Goal: Obtain resource: Download file/media

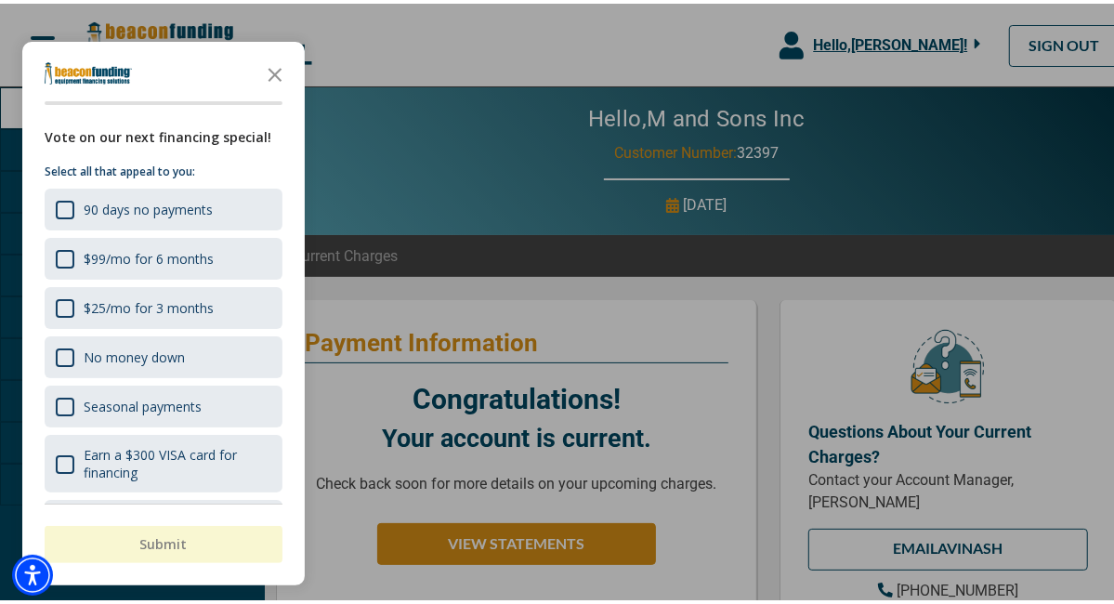
click at [276, 68] on polygon "Close the survey" at bounding box center [276, 71] width 14 height 14
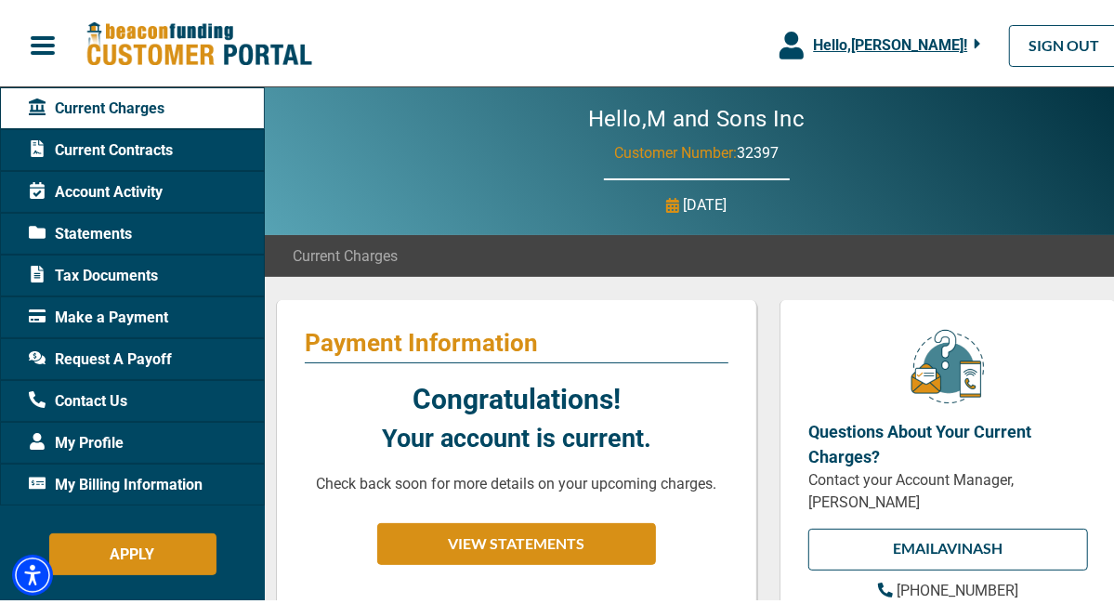
click at [107, 226] on span "Statements" at bounding box center [80, 230] width 103 height 22
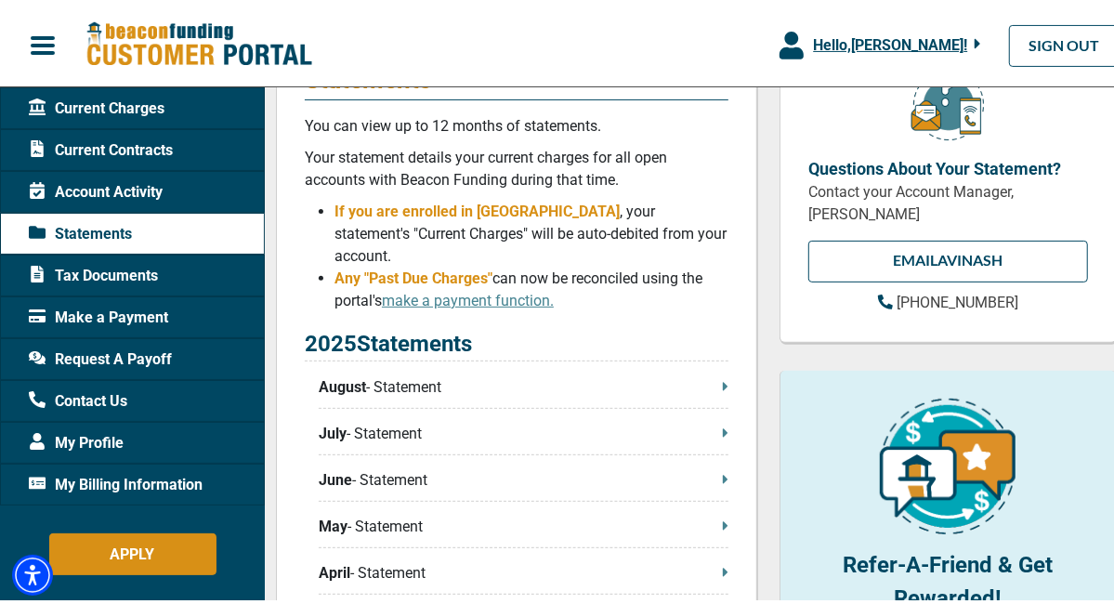
scroll to position [279, 0]
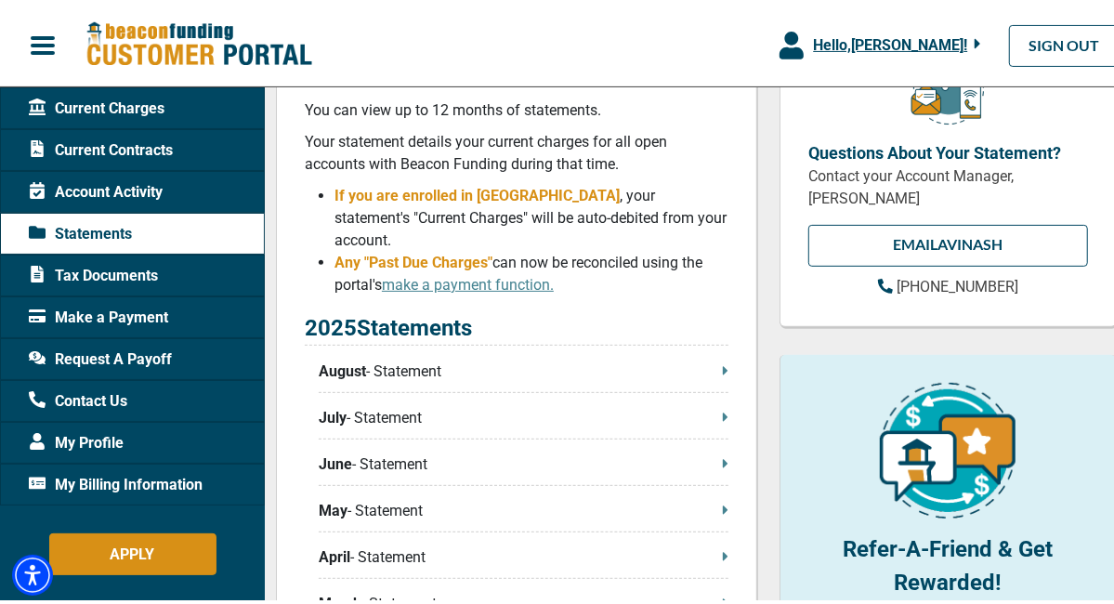
click at [415, 357] on p "August - Statement" at bounding box center [524, 368] width 410 height 22
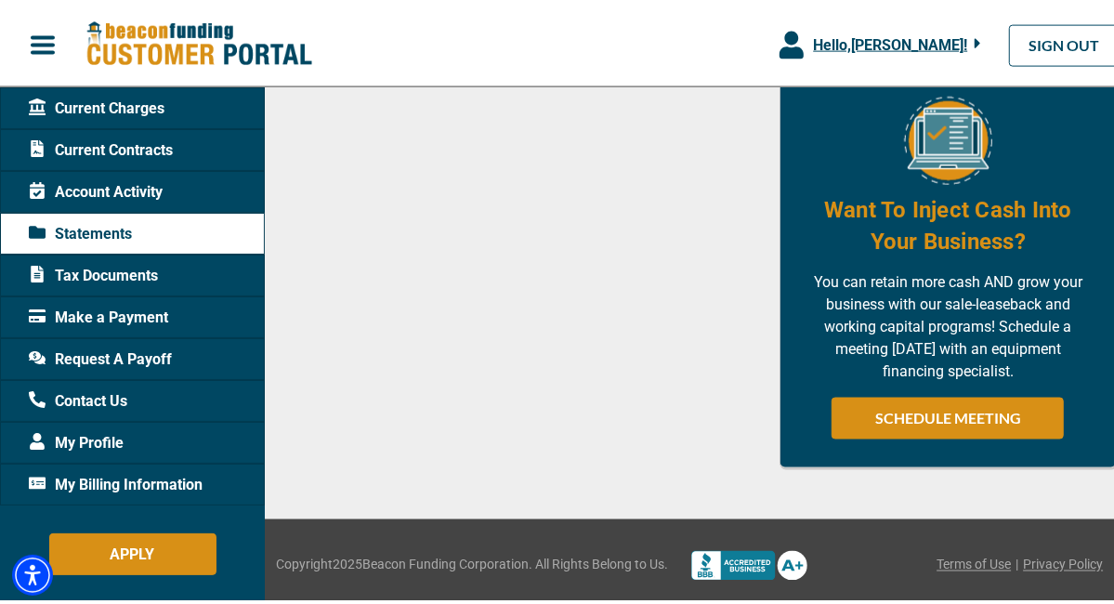
scroll to position [1573, 0]
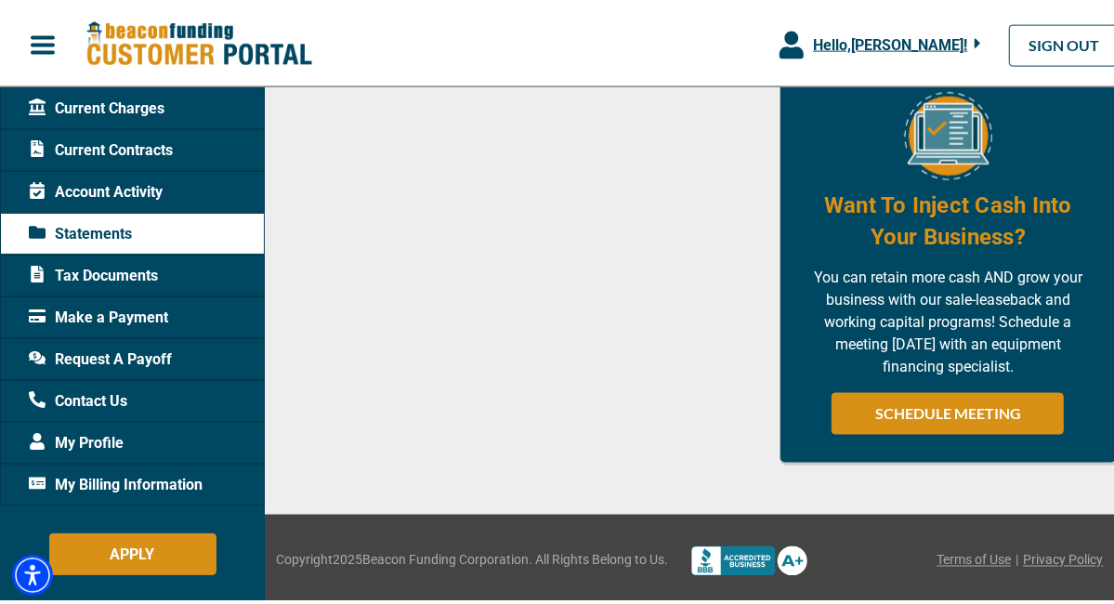
click at [99, 317] on span "Make a Payment" at bounding box center [98, 314] width 139 height 22
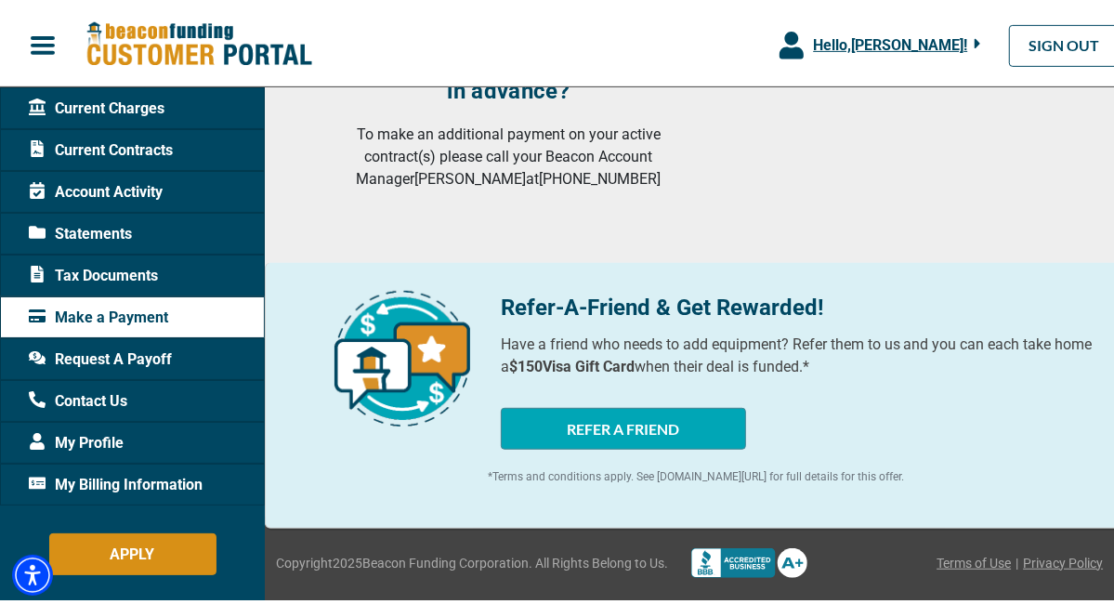
scroll to position [471, 0]
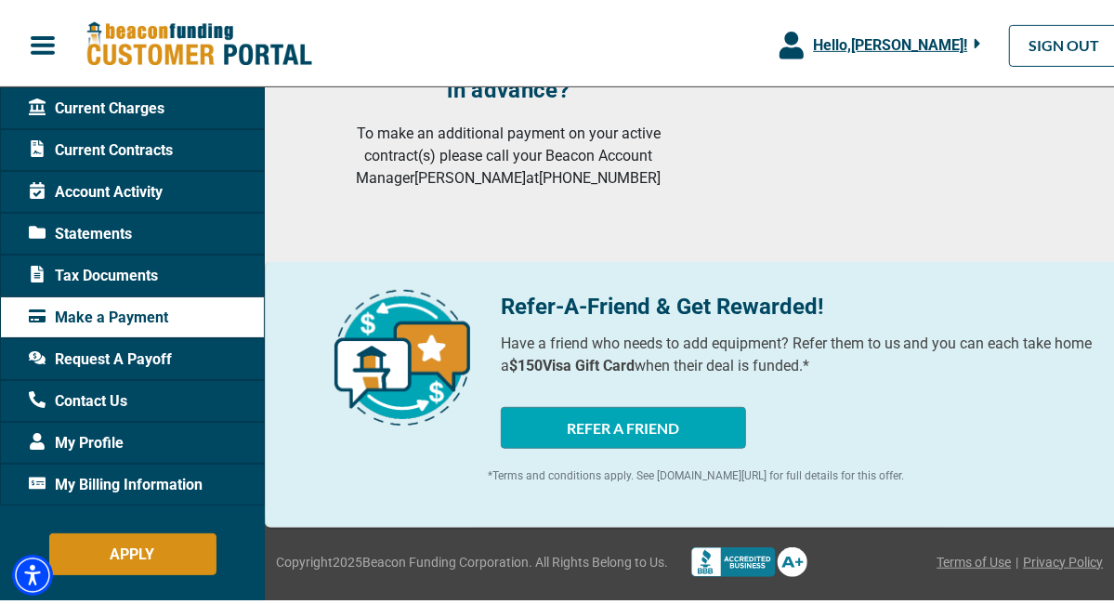
click at [153, 96] on span "Current Charges" at bounding box center [97, 105] width 136 height 22
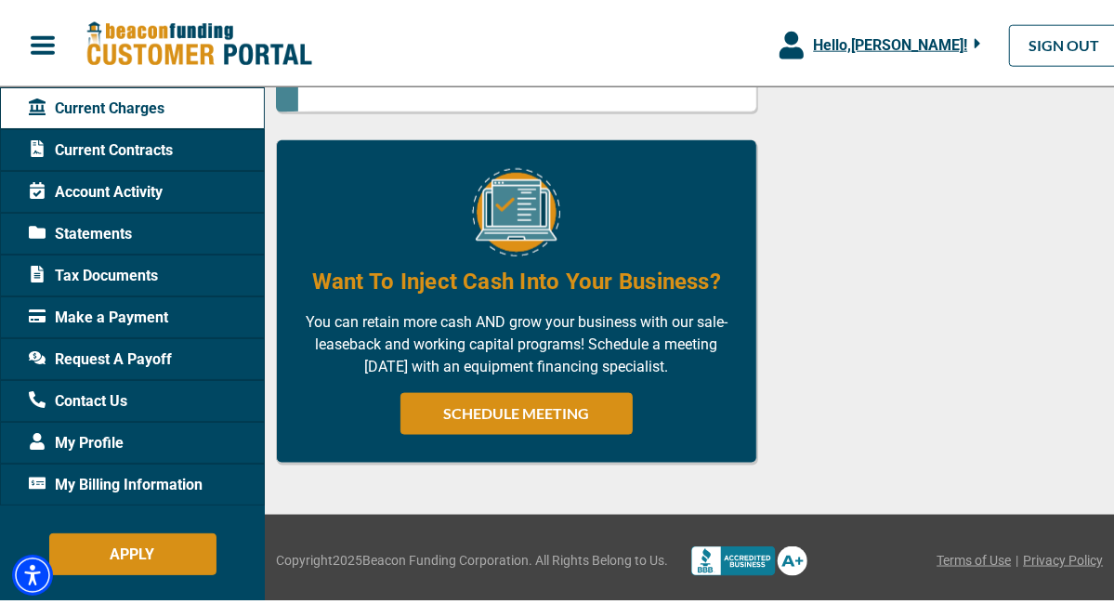
scroll to position [1323, 0]
click at [150, 181] on span "Account Activity" at bounding box center [96, 189] width 134 height 22
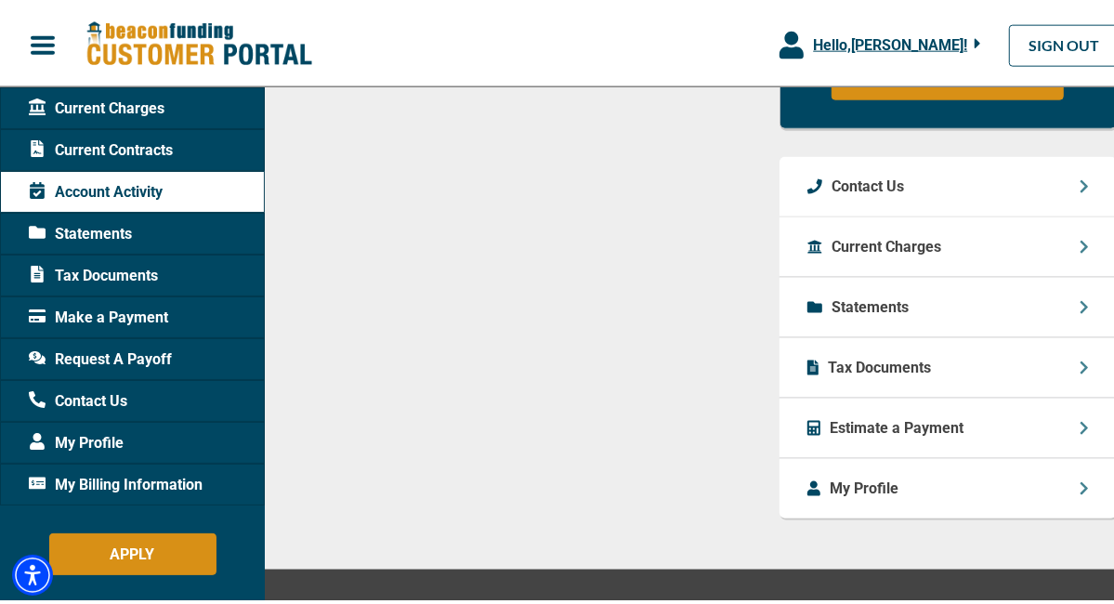
scroll to position [1446, 0]
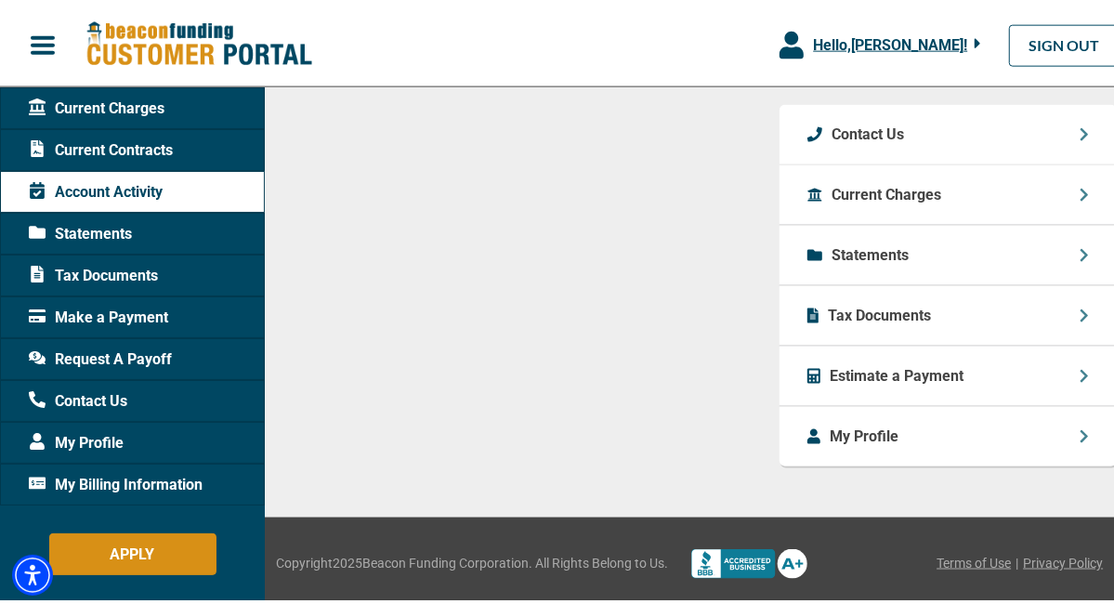
click at [127, 356] on span "Request A Payoff" at bounding box center [100, 356] width 143 height 22
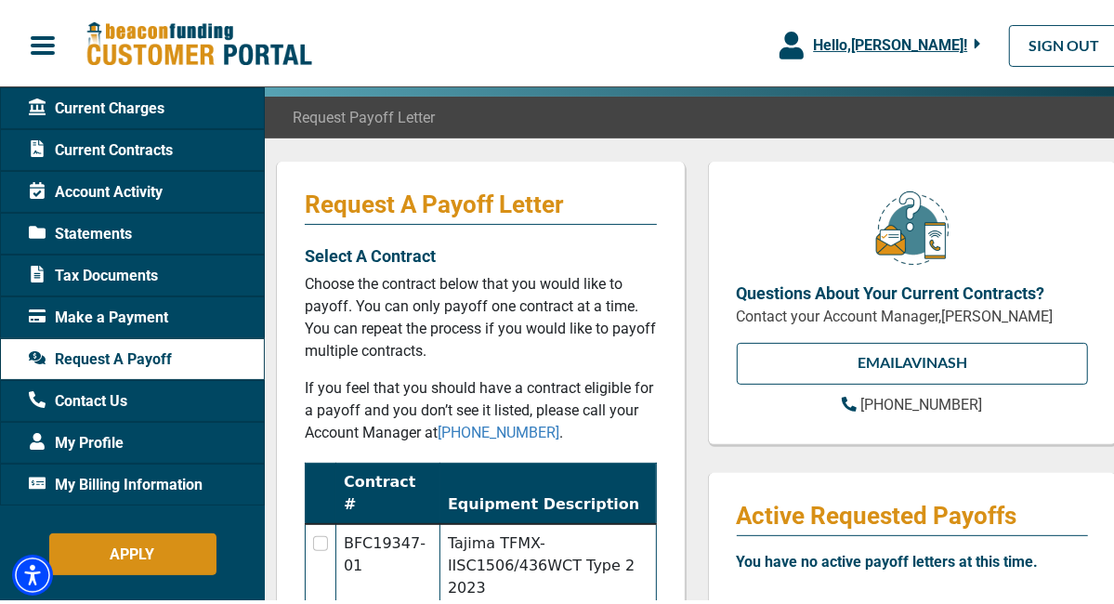
scroll to position [93, 0]
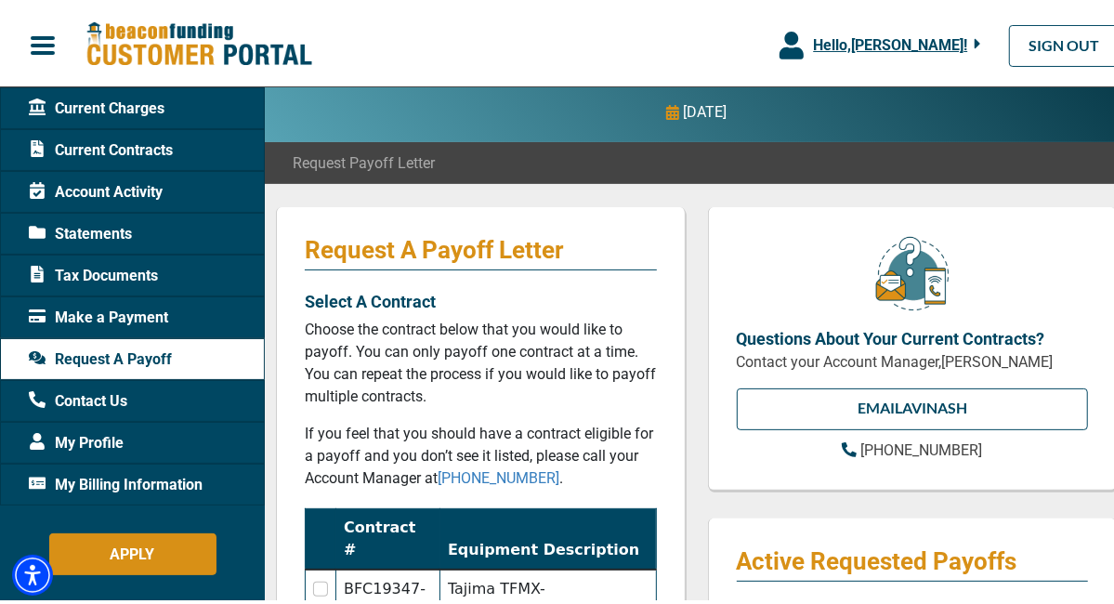
click at [147, 104] on span "Current Charges" at bounding box center [97, 105] width 136 height 22
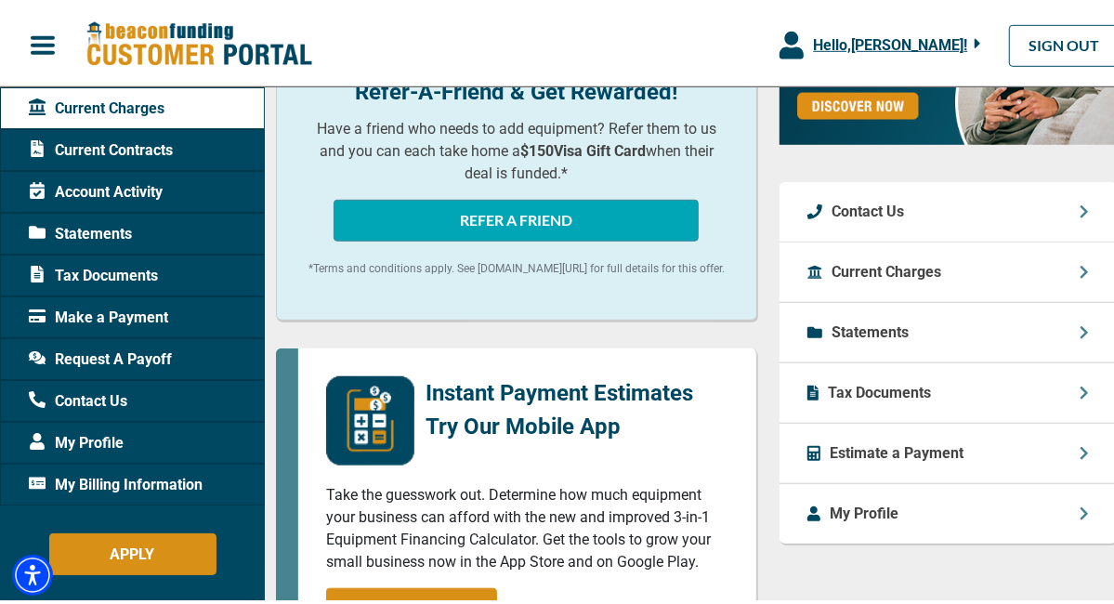
scroll to position [744, 0]
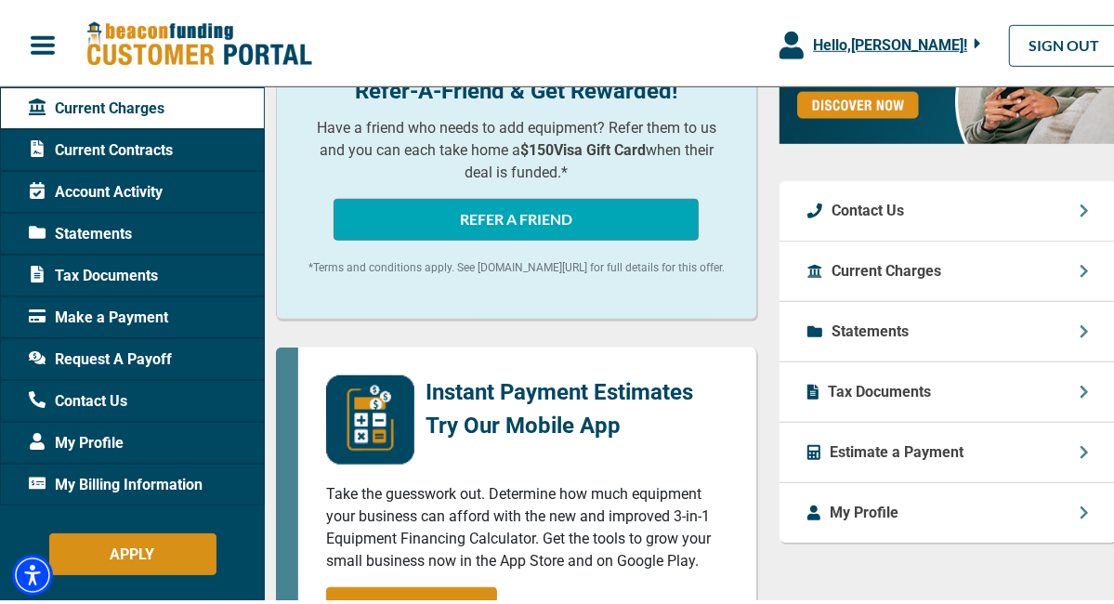
click at [128, 479] on span "My Billing Information" at bounding box center [116, 481] width 174 height 22
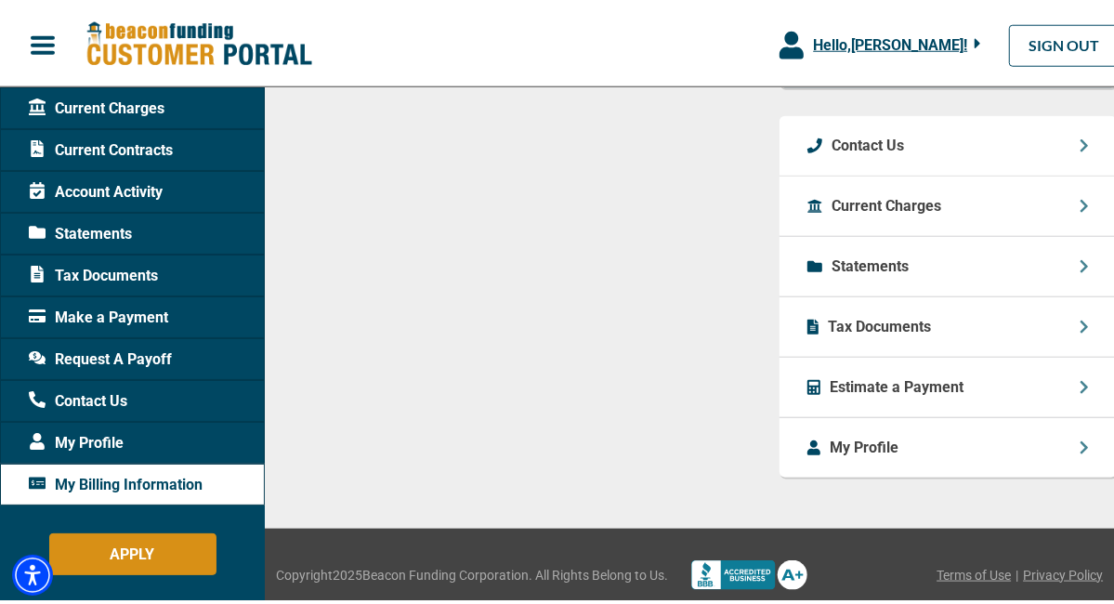
scroll to position [1087, 0]
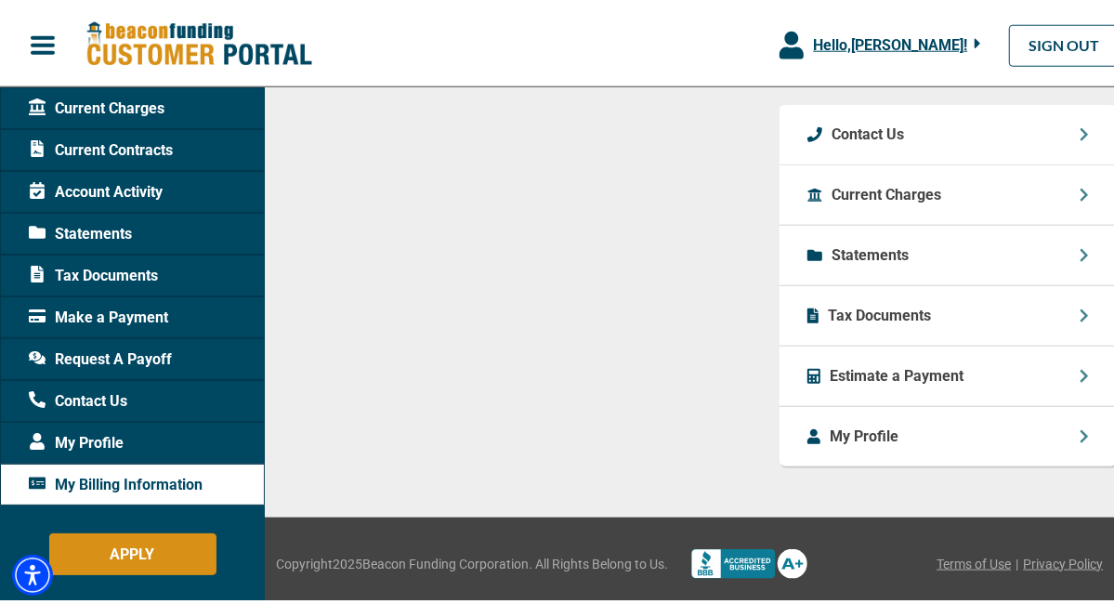
click at [910, 315] on p "Tax Documents" at bounding box center [879, 312] width 103 height 22
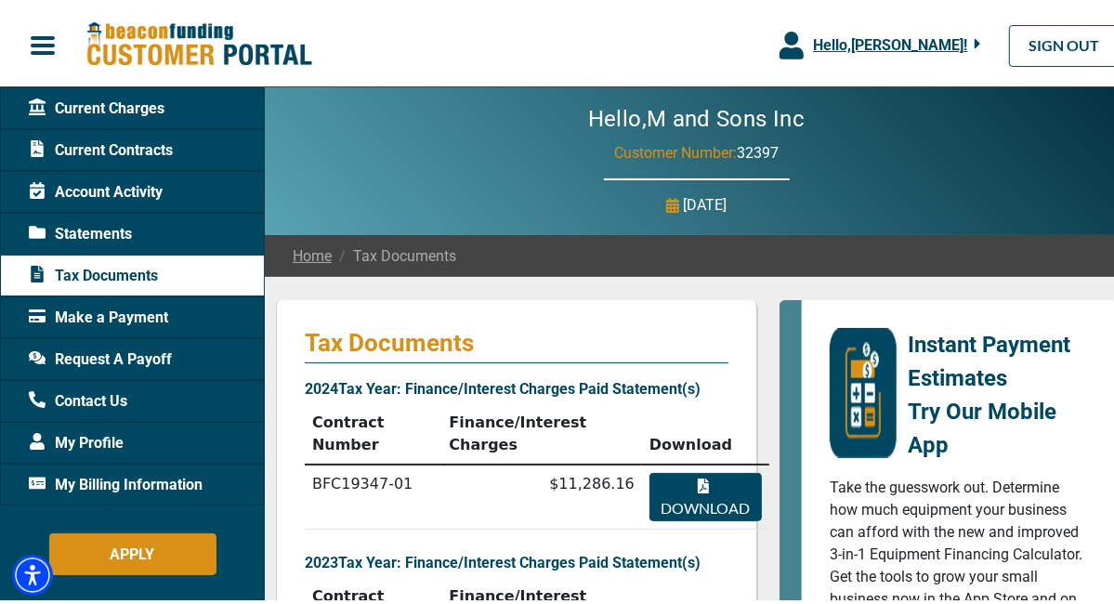
click at [690, 469] on button "Download" at bounding box center [706, 493] width 112 height 48
click at [165, 188] on div "Account Activity" at bounding box center [132, 188] width 265 height 42
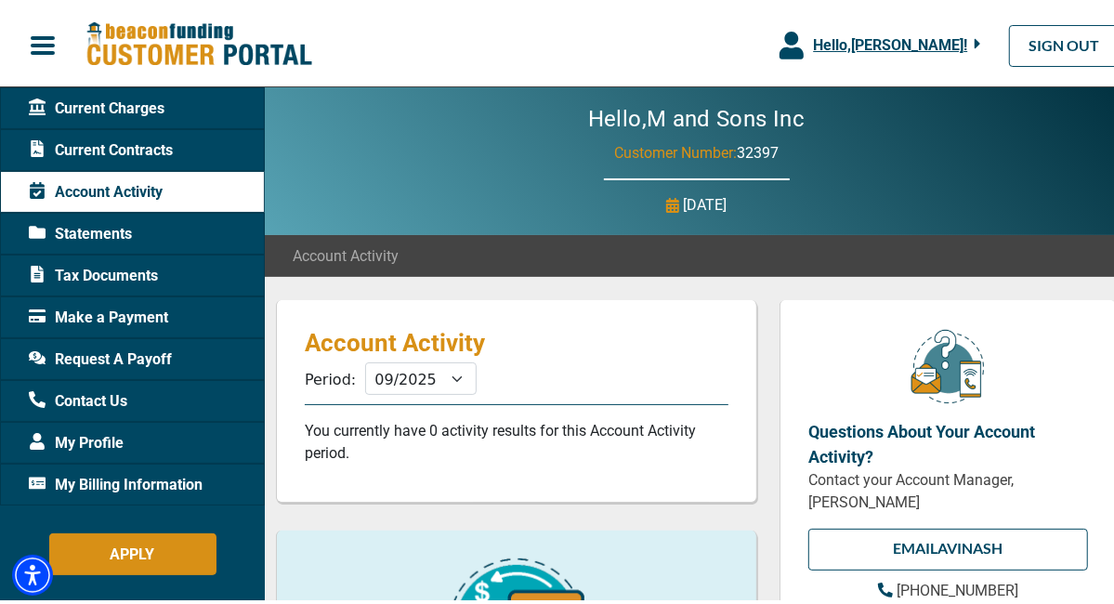
click at [155, 147] on span "Current Contracts" at bounding box center [101, 147] width 144 height 22
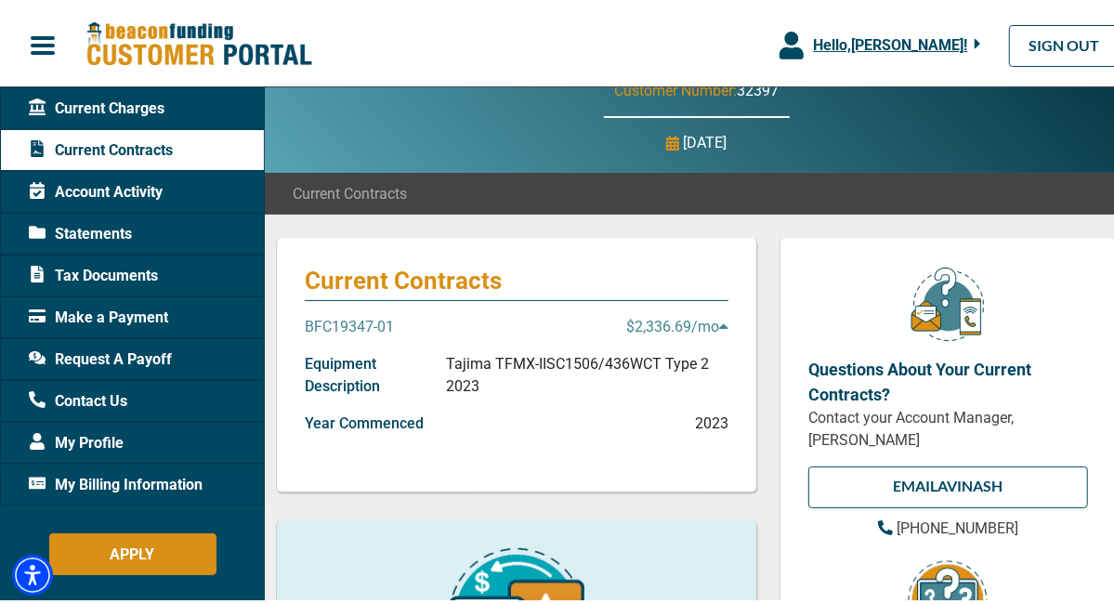
scroll to position [93, 0]
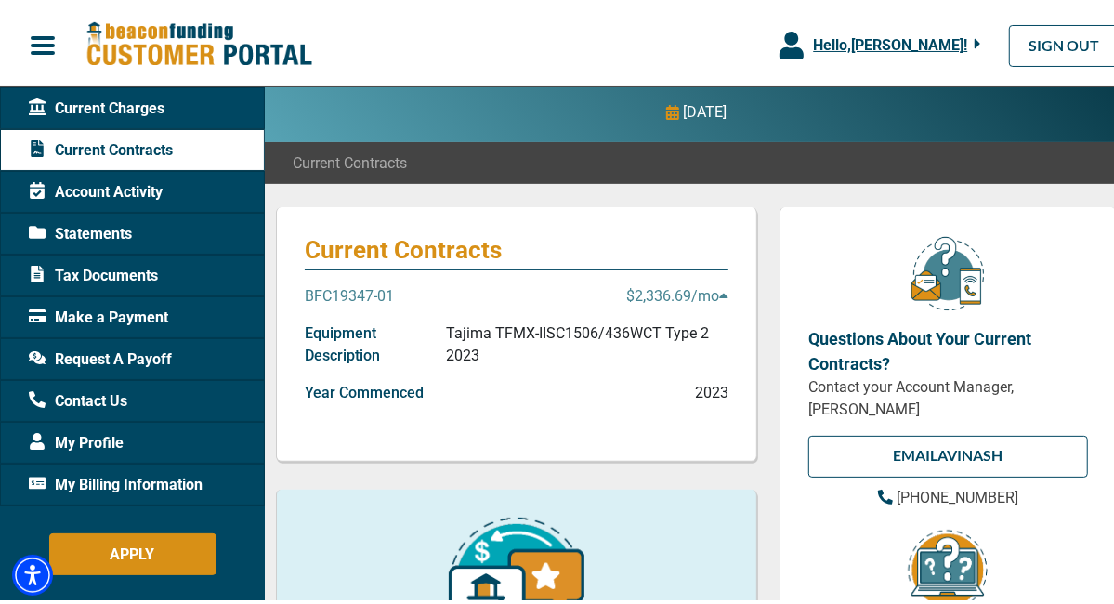
click at [350, 285] on p "BFC19347-01" at bounding box center [349, 293] width 89 height 22
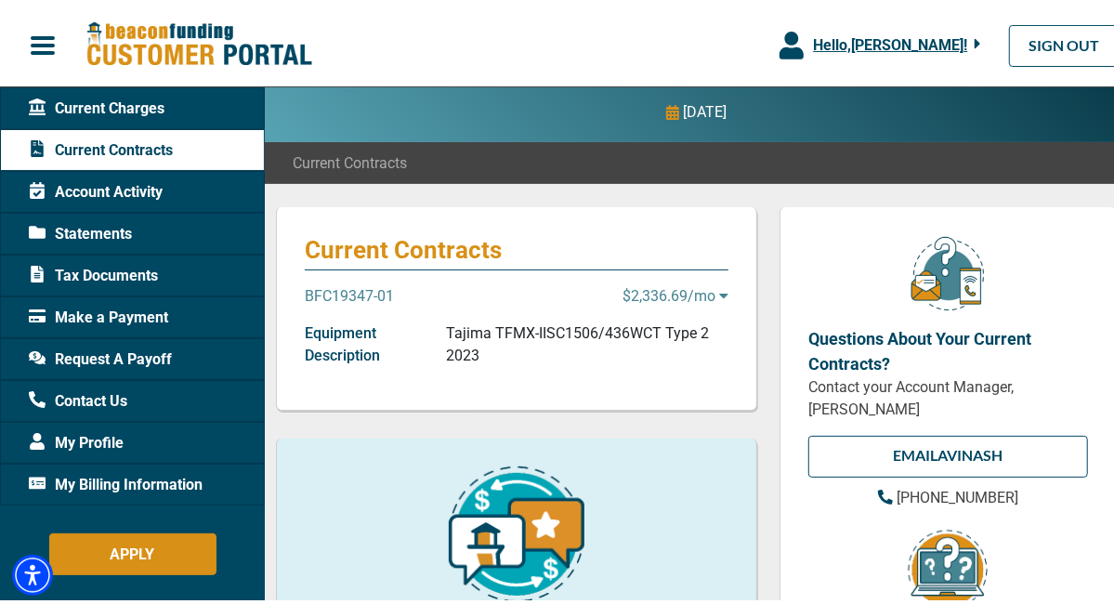
click at [365, 288] on p "BFC19347-01" at bounding box center [349, 293] width 89 height 22
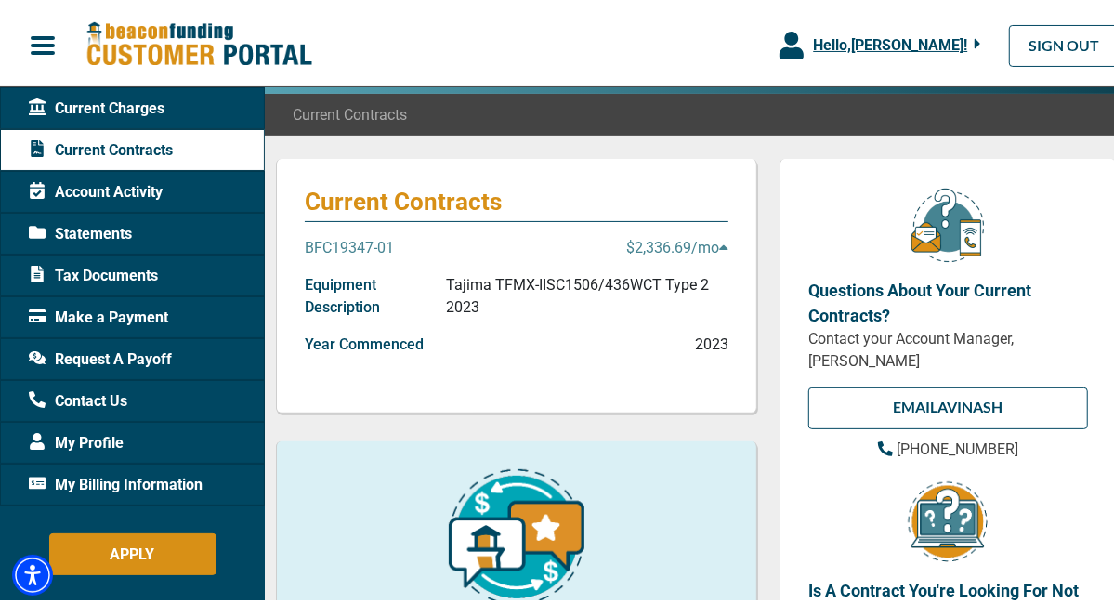
scroll to position [0, 0]
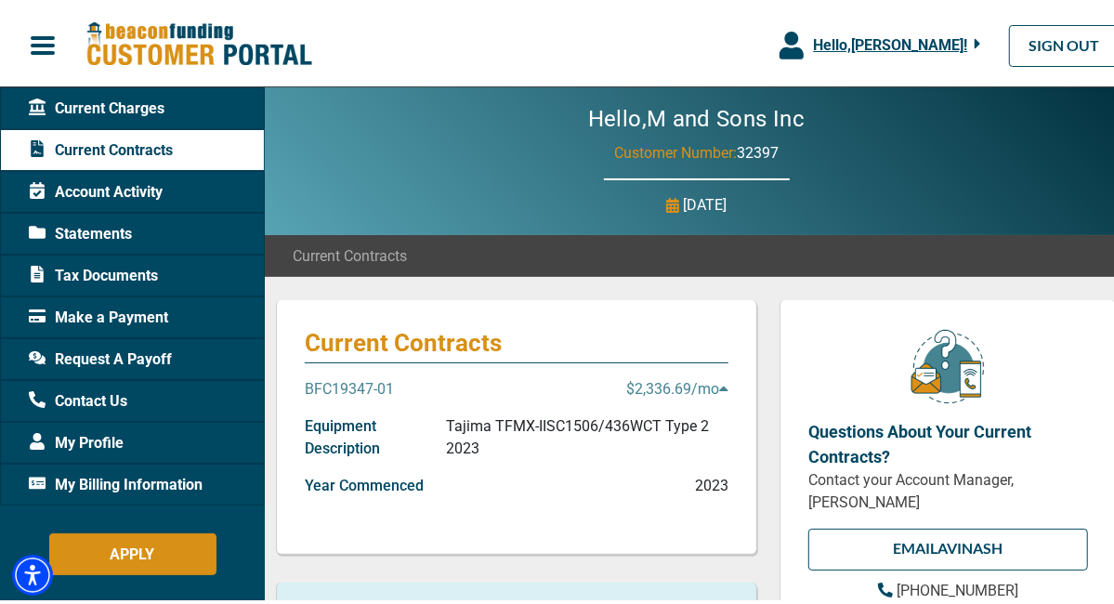
click at [648, 383] on p "$2,336.69 /mo" at bounding box center [677, 386] width 102 height 22
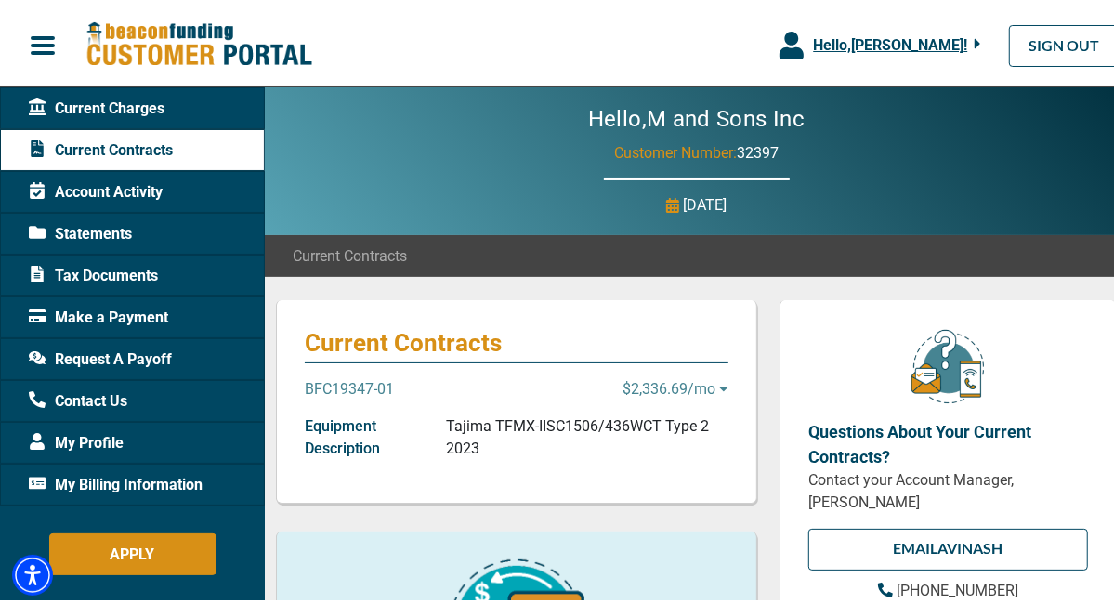
click at [648, 383] on p "$2,336.69 /mo" at bounding box center [676, 386] width 106 height 22
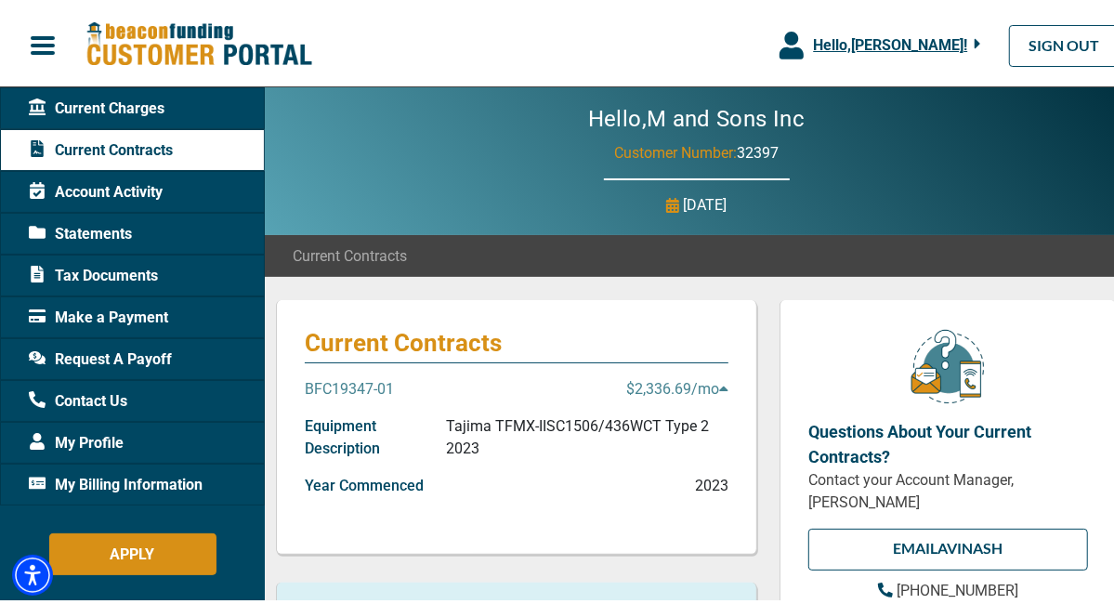
click at [356, 383] on p "BFC19347-01" at bounding box center [349, 386] width 89 height 22
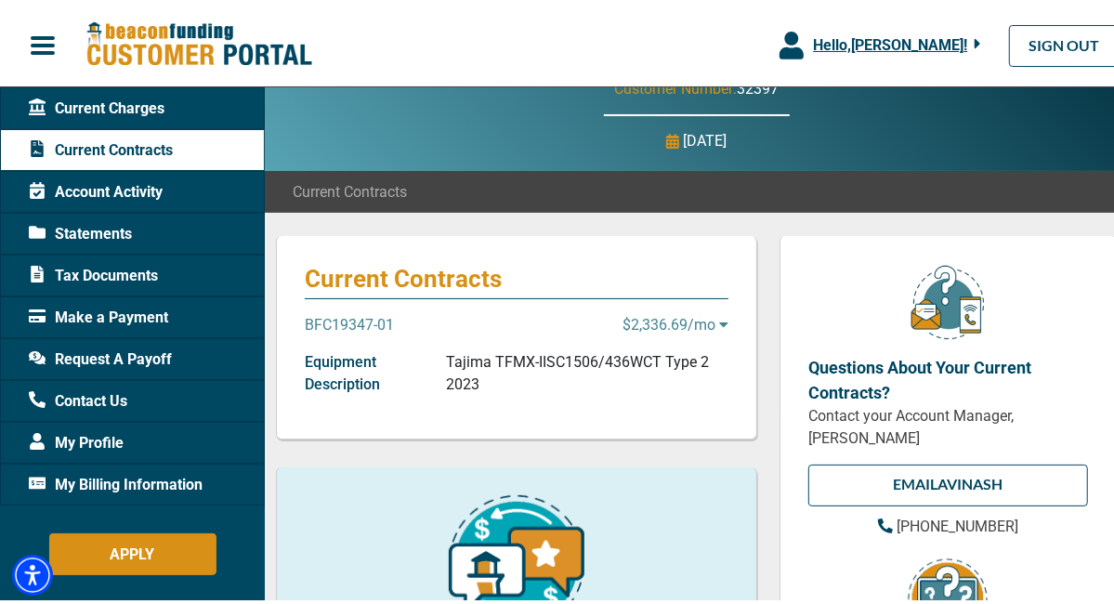
scroll to position [93, 0]
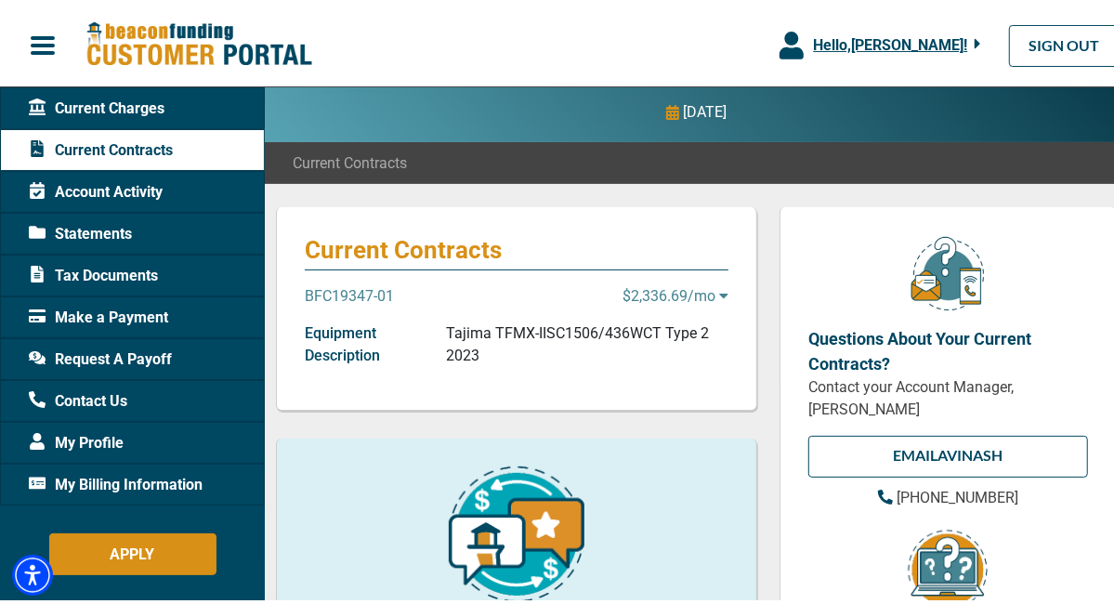
click at [465, 332] on p "Tajima TFMX-IISC1506/436WCT Type 2 2023" at bounding box center [587, 341] width 283 height 45
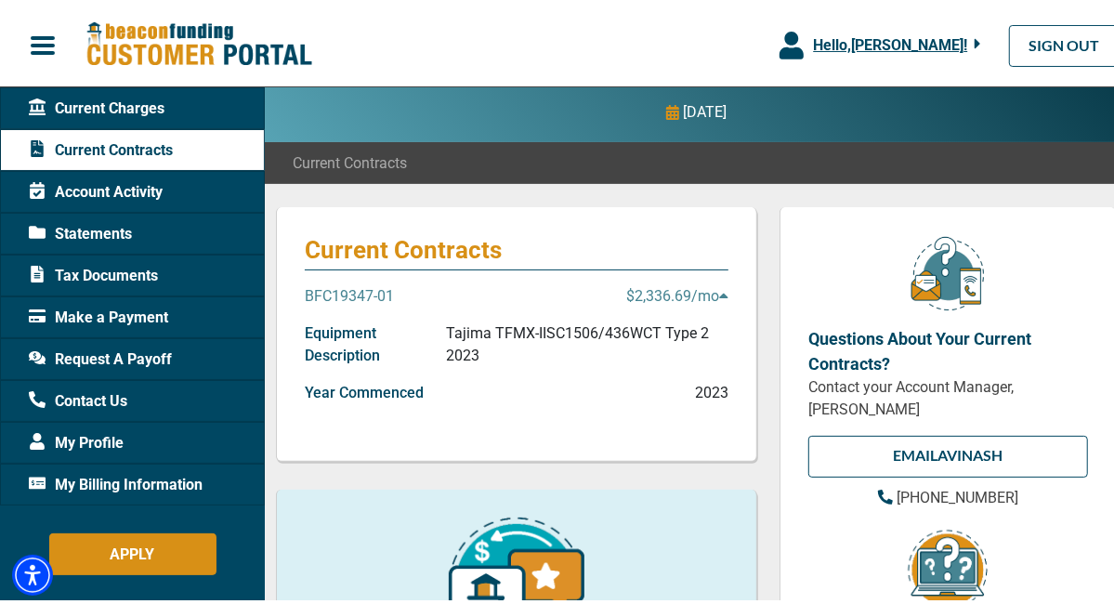
click at [350, 345] on p "Equipment Description" at bounding box center [375, 341] width 141 height 45
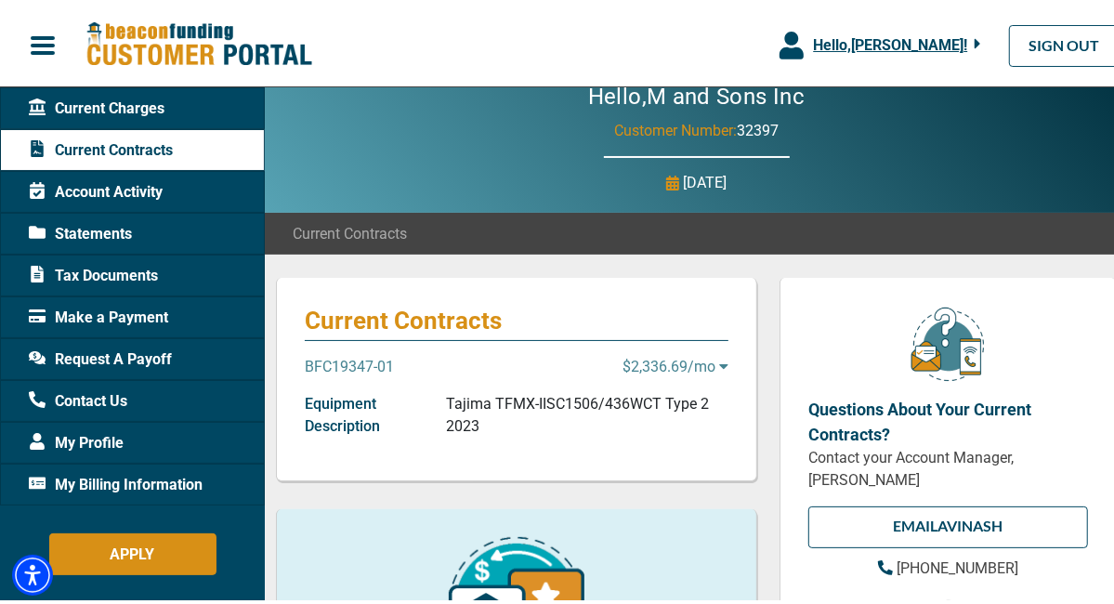
scroll to position [0, 0]
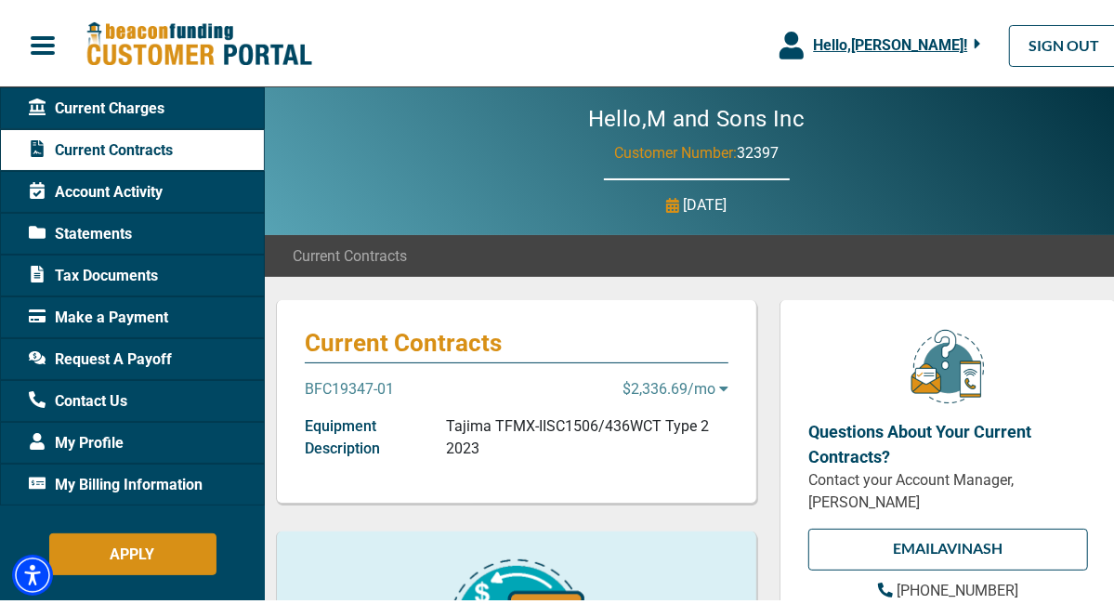
click at [38, 41] on span "button" at bounding box center [43, 42] width 28 height 28
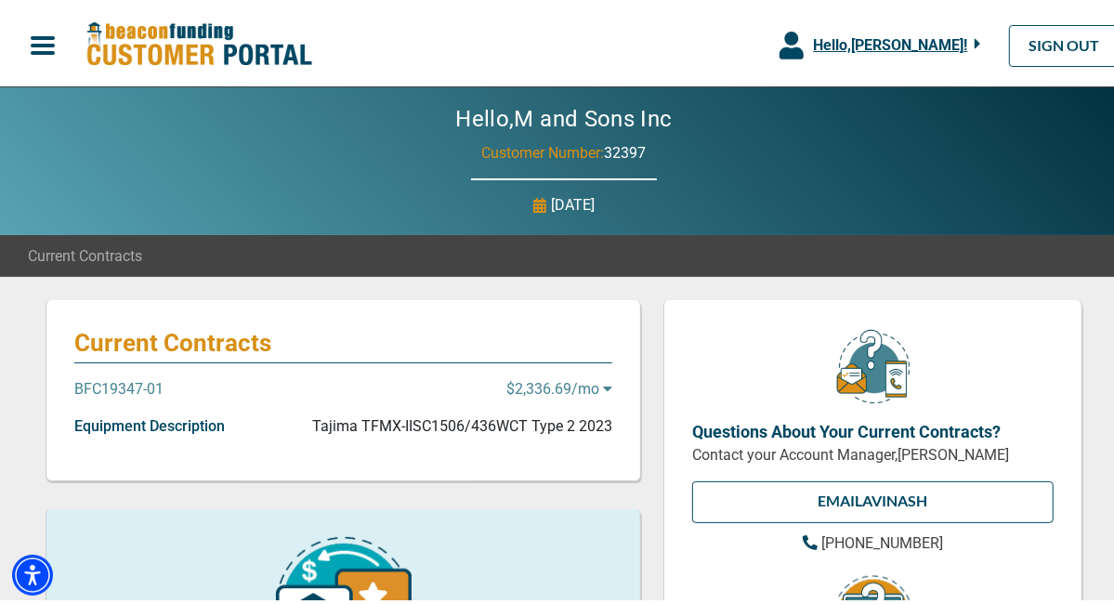
click at [134, 382] on p "BFC19347-01" at bounding box center [118, 386] width 89 height 22
